Goal: Task Accomplishment & Management: Use online tool/utility

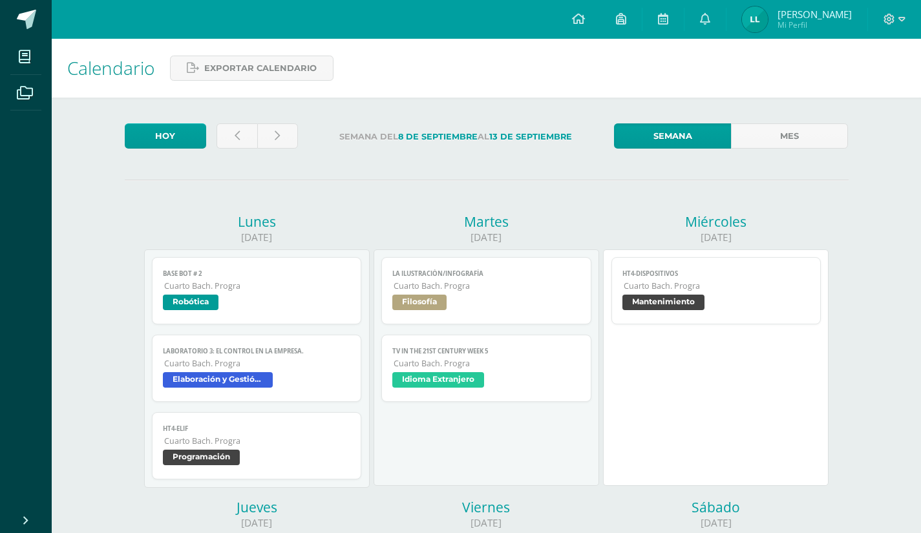
scroll to position [183, 0]
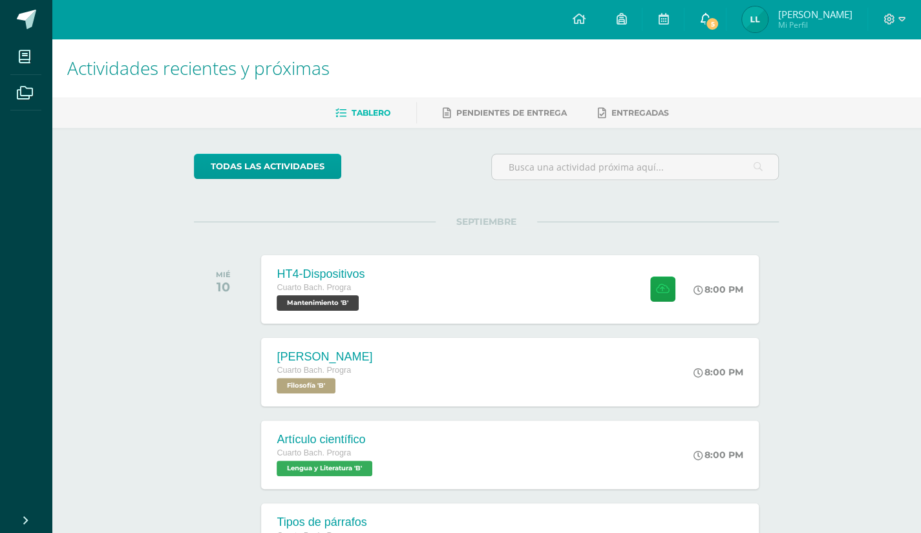
click at [719, 25] on span "5" at bounding box center [712, 24] width 14 height 14
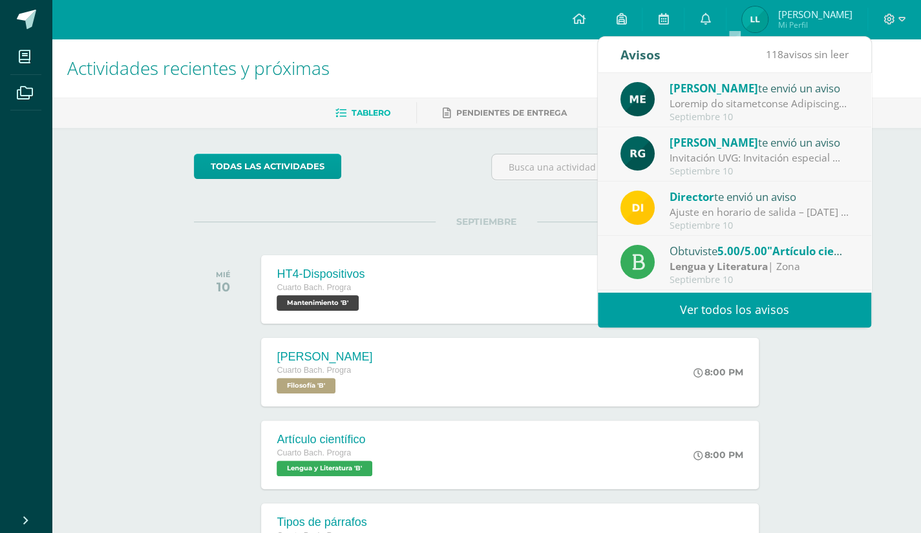
click at [737, 103] on div at bounding box center [760, 103] width 180 height 15
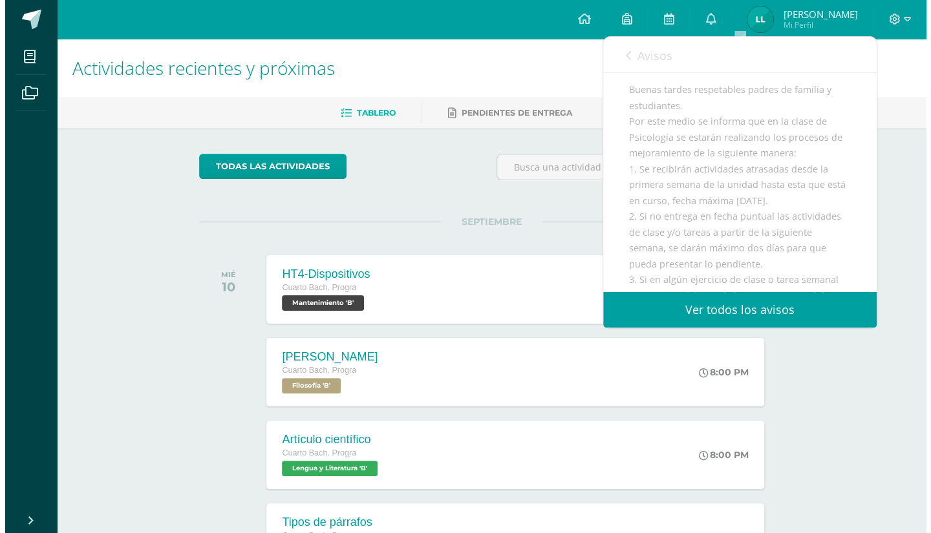
scroll to position [109, 0]
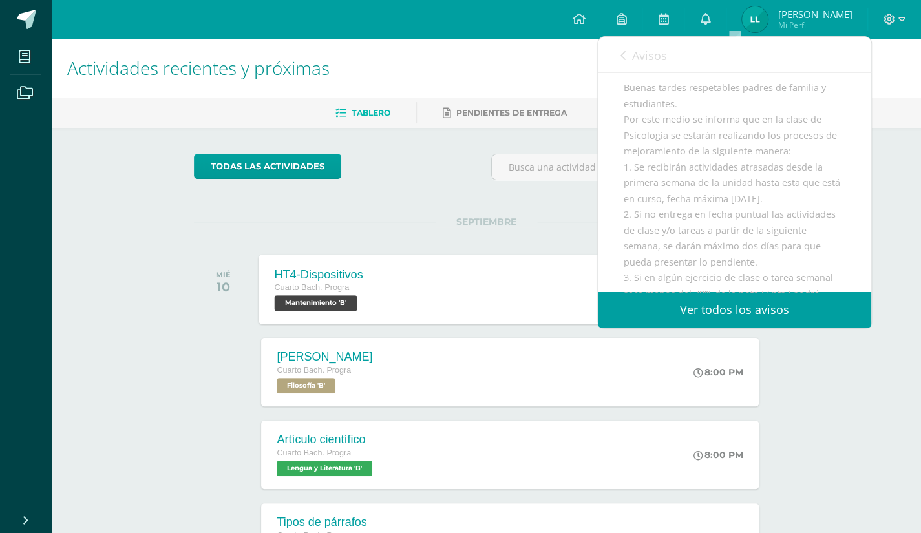
click at [418, 294] on div "HT4-Dispositivos Cuarto [PERSON_NAME]. Progra Mantenimiento 'B' 8:00 PM HT4-Dis…" at bounding box center [510, 289] width 502 height 69
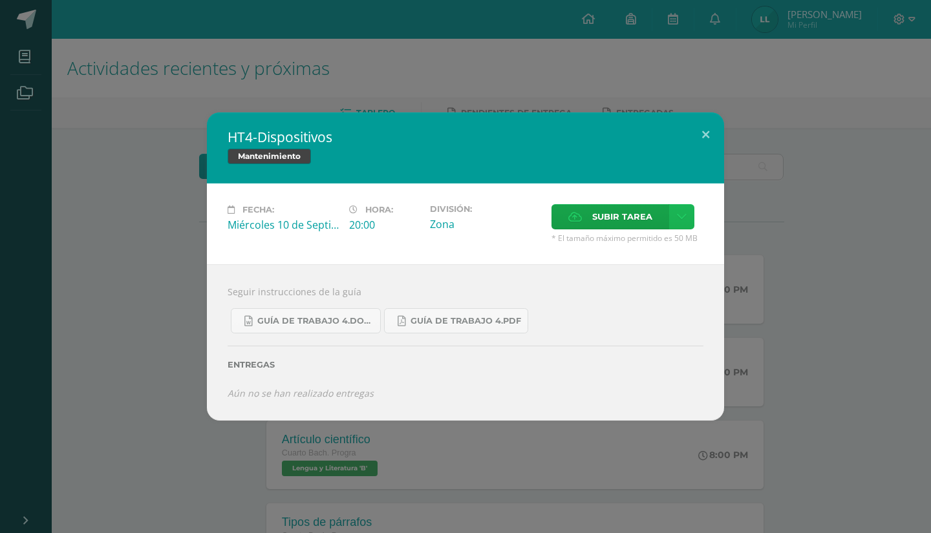
click at [691, 215] on link at bounding box center [681, 216] width 25 height 25
click at [633, 241] on span "Subir enlace" at bounding box center [626, 246] width 54 height 12
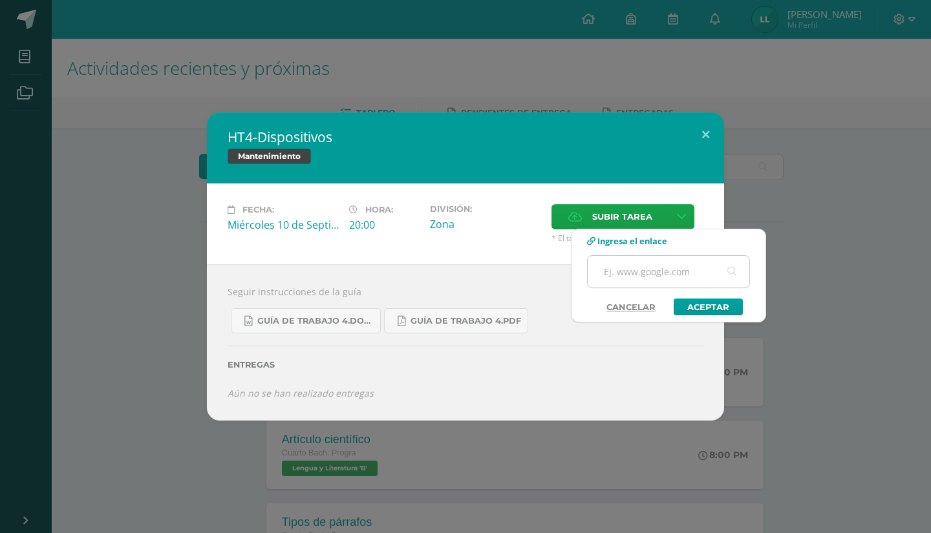
click at [646, 266] on input "text" at bounding box center [669, 272] width 162 height 32
paste input "[URL][DOMAIN_NAME]"
type input "[URL][DOMAIN_NAME]"
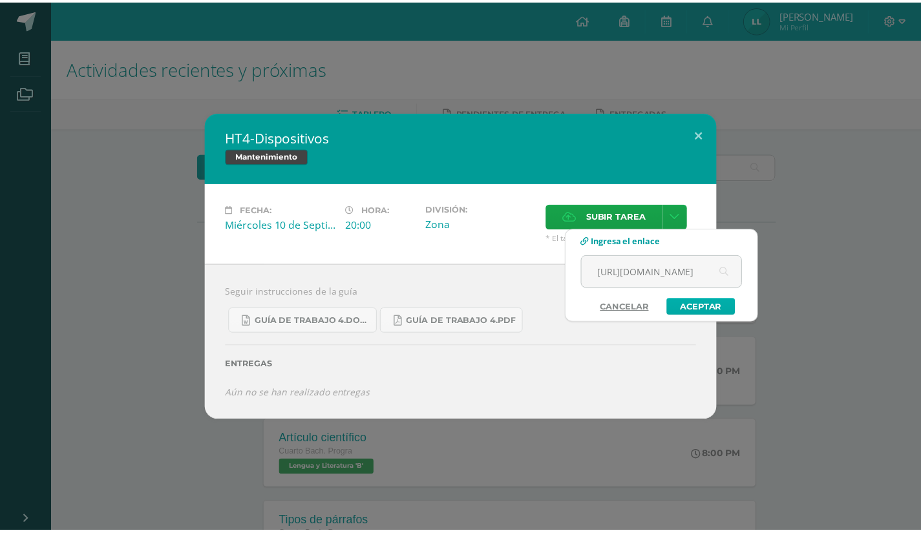
scroll to position [0, 0]
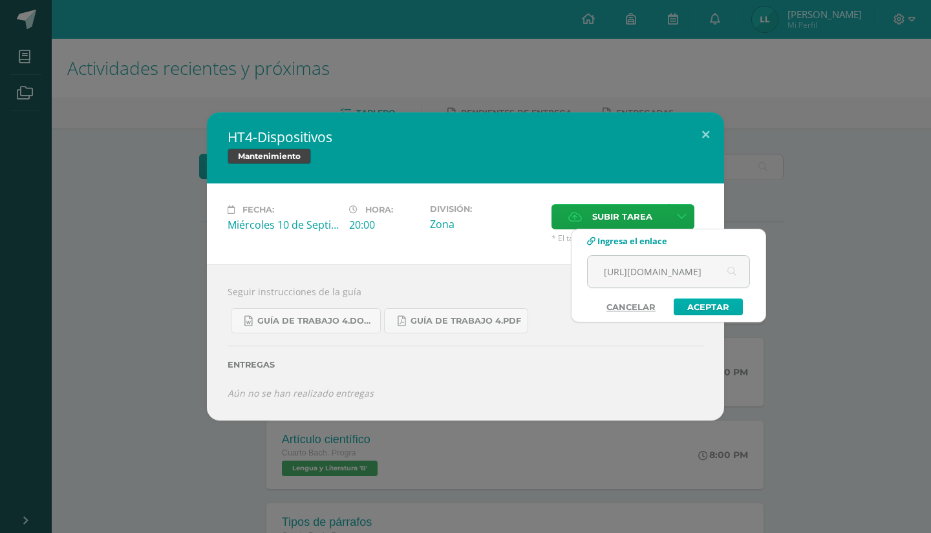
click at [694, 308] on link "Aceptar" at bounding box center [707, 307] width 69 height 17
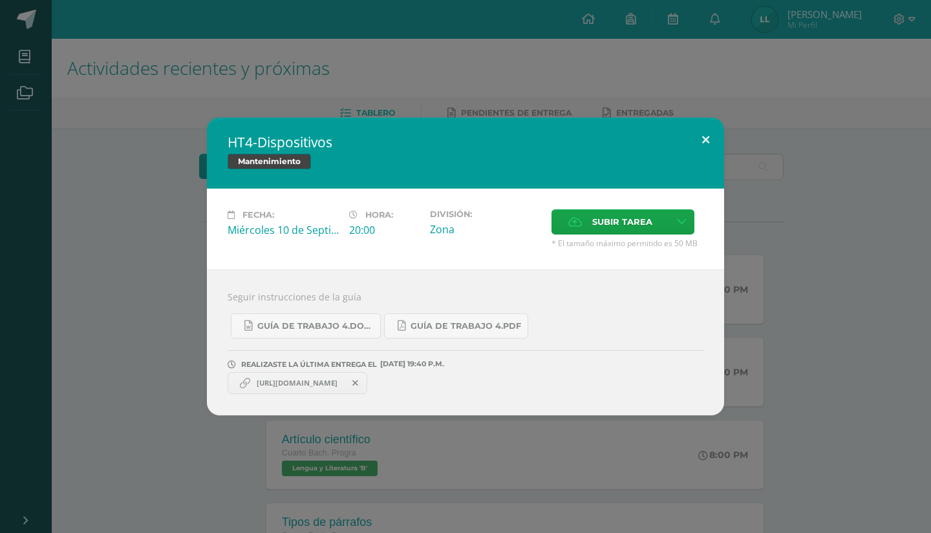
click at [708, 151] on button at bounding box center [705, 140] width 37 height 44
